Goal: Check status: Check status

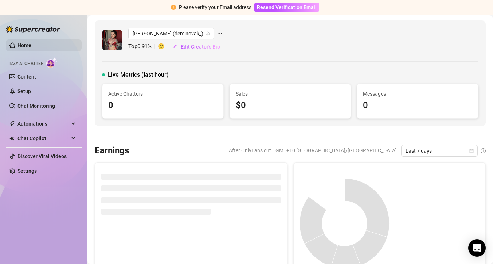
click at [27, 46] on link "Home" at bounding box center [24, 45] width 14 height 6
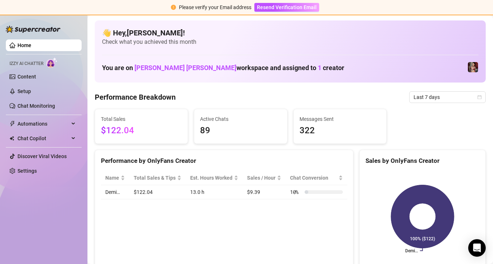
click at [23, 43] on link "Home" at bounding box center [24, 45] width 14 height 6
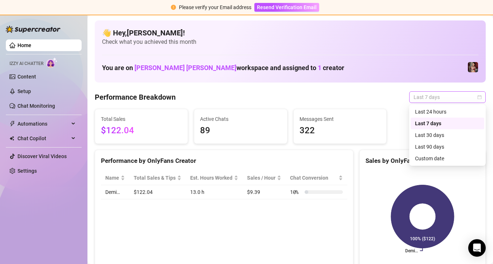
click at [428, 95] on span "Last 7 days" at bounding box center [448, 97] width 68 height 11
click at [425, 136] on div "Last 30 days" at bounding box center [447, 135] width 65 height 8
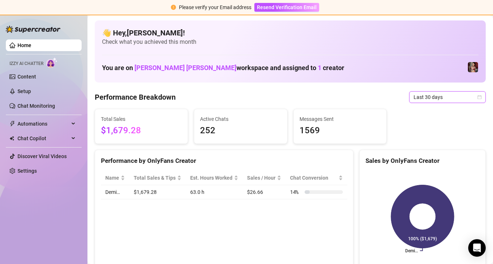
click at [31, 47] on link "Home" at bounding box center [24, 45] width 14 height 6
